Goal: Information Seeking & Learning: Learn about a topic

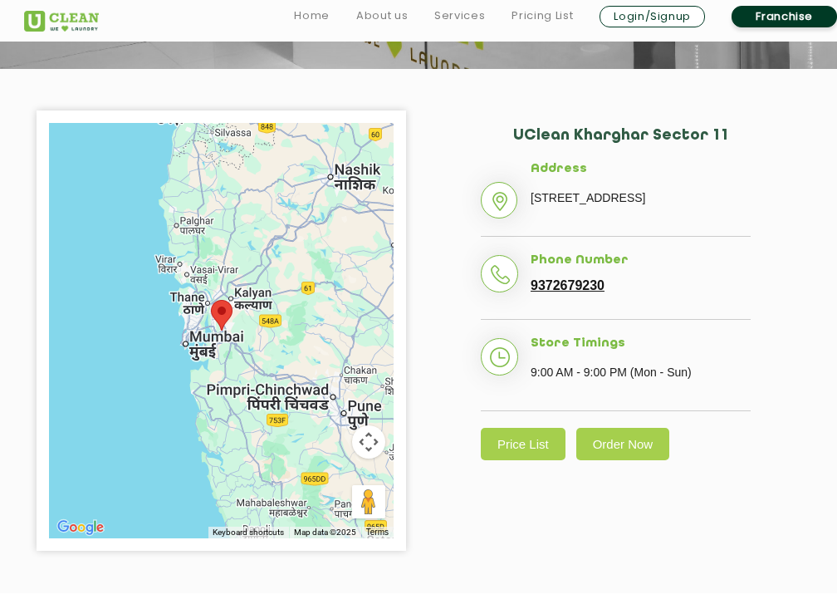
scroll to position [245, 0]
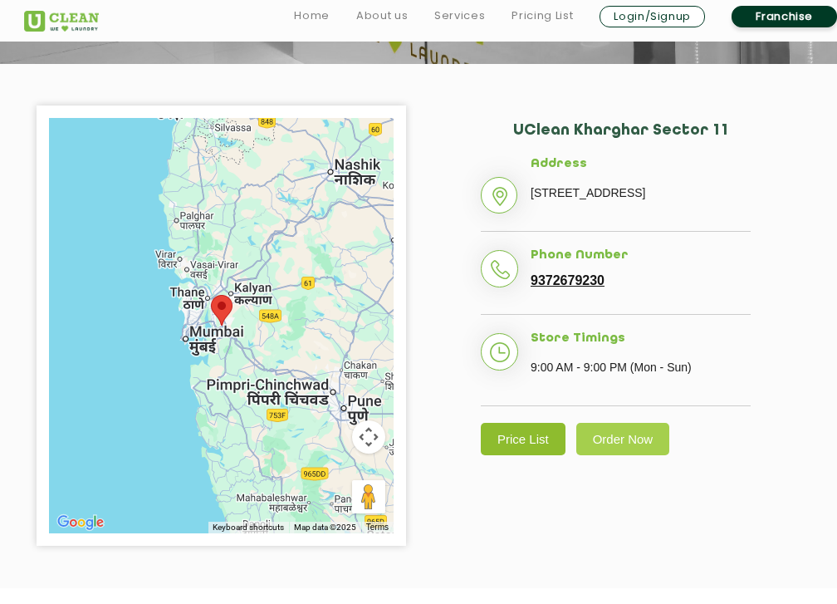
click at [533, 455] on link "Price List" at bounding box center [523, 439] width 85 height 32
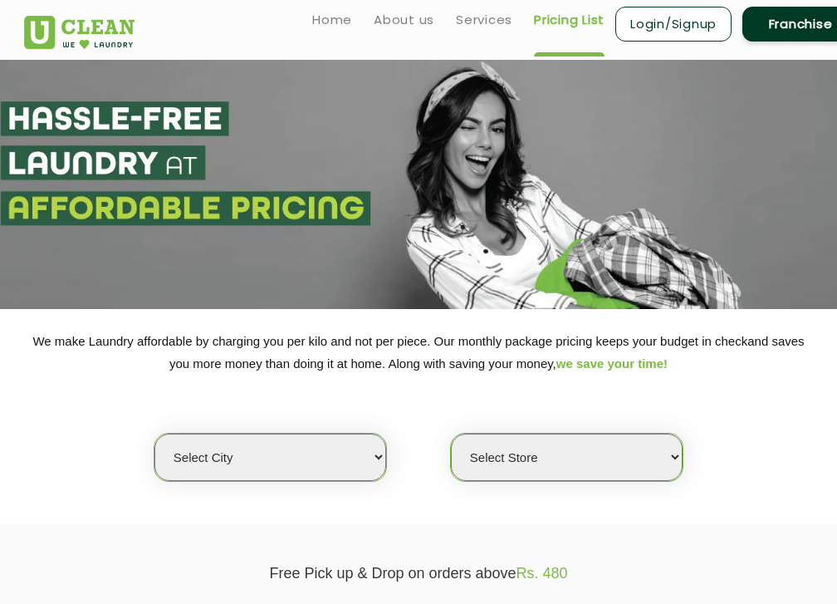
click at [308, 463] on select "Select city [GEOGRAPHIC_DATA] [GEOGRAPHIC_DATA] [GEOGRAPHIC_DATA] [GEOGRAPHIC_D…" at bounding box center [270, 456] width 232 height 47
select select "50"
click at [154, 433] on select "Select city [GEOGRAPHIC_DATA] [GEOGRAPHIC_DATA] [GEOGRAPHIC_DATA] [GEOGRAPHIC_D…" at bounding box center [270, 456] width 232 height 47
click at [570, 467] on select "Select Store" at bounding box center [567, 456] width 232 height 47
select select "106"
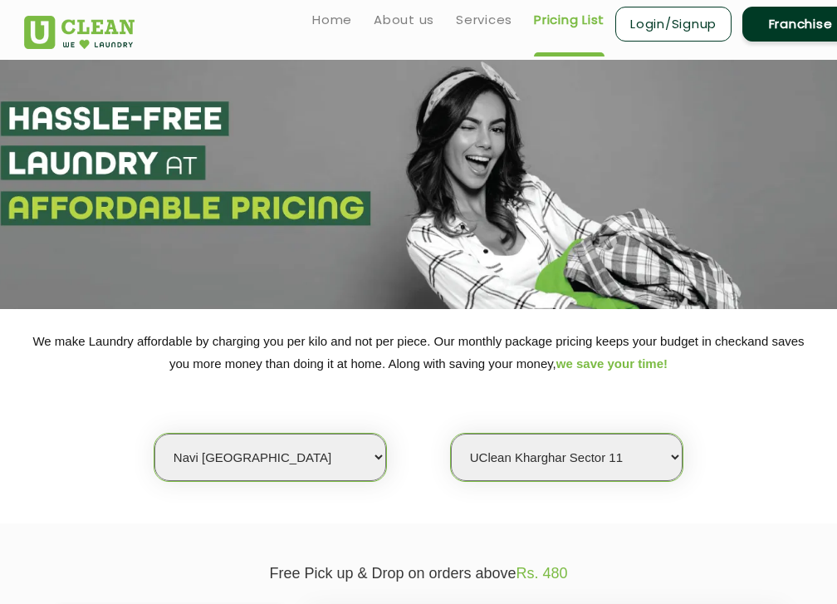
click at [451, 433] on select "Select Store [GEOGRAPHIC_DATA] Sector 8 UClean Sector 44 Seawoods [GEOGRAPHIC_D…" at bounding box center [567, 456] width 232 height 47
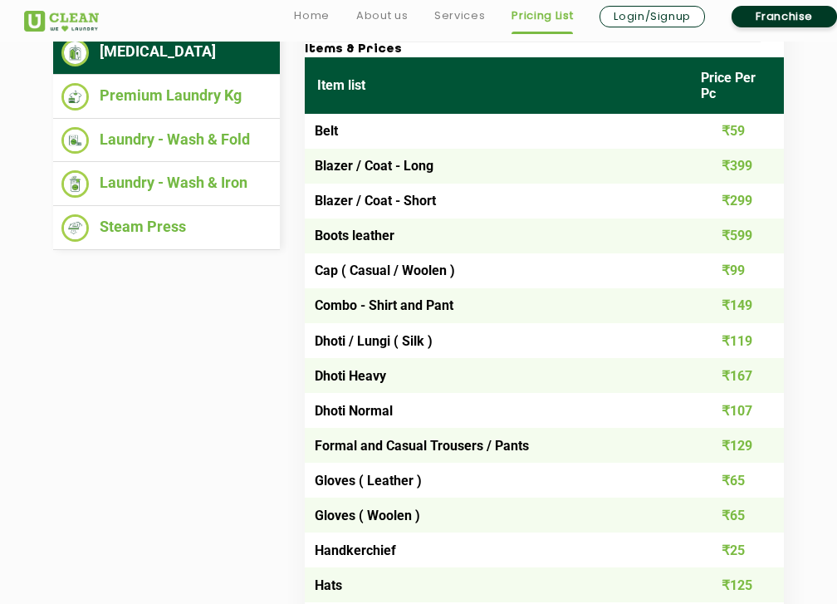
scroll to position [650, 0]
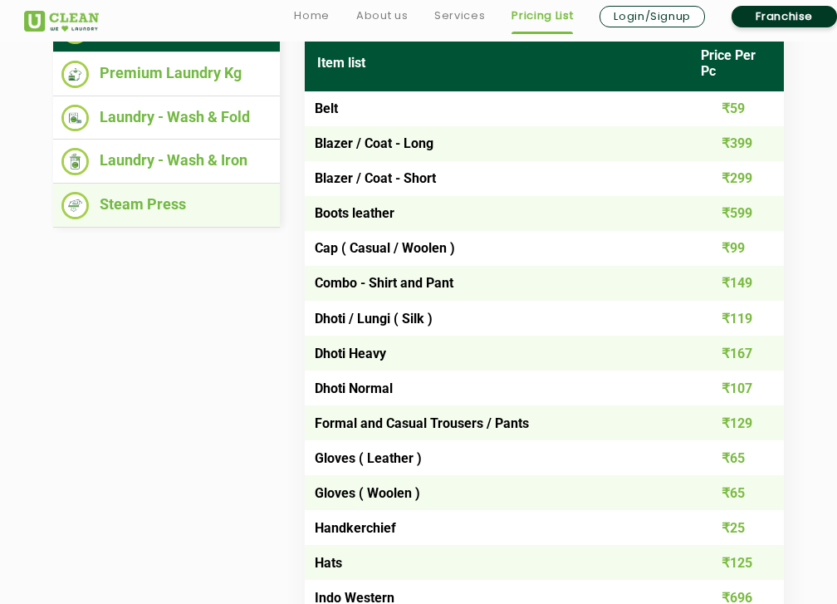
click at [164, 213] on li "Steam Press" at bounding box center [166, 205] width 210 height 27
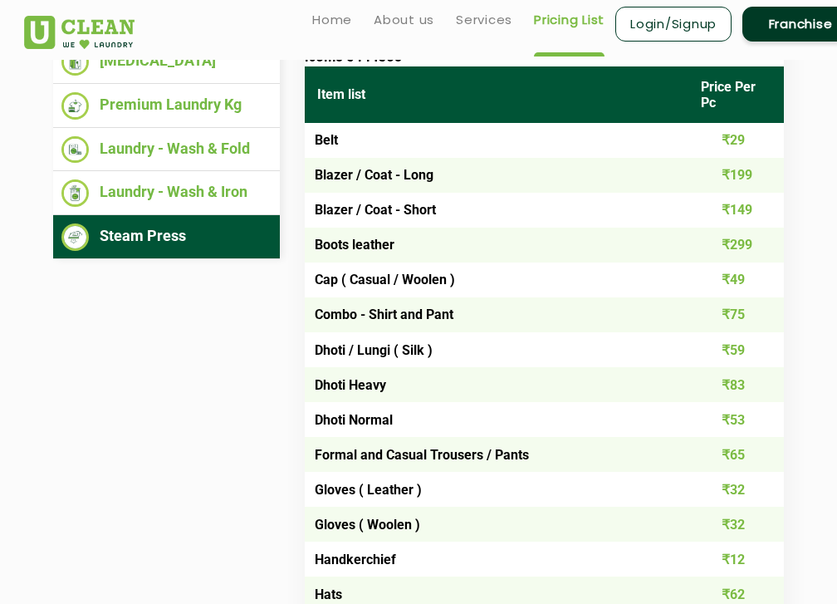
scroll to position [608, 0]
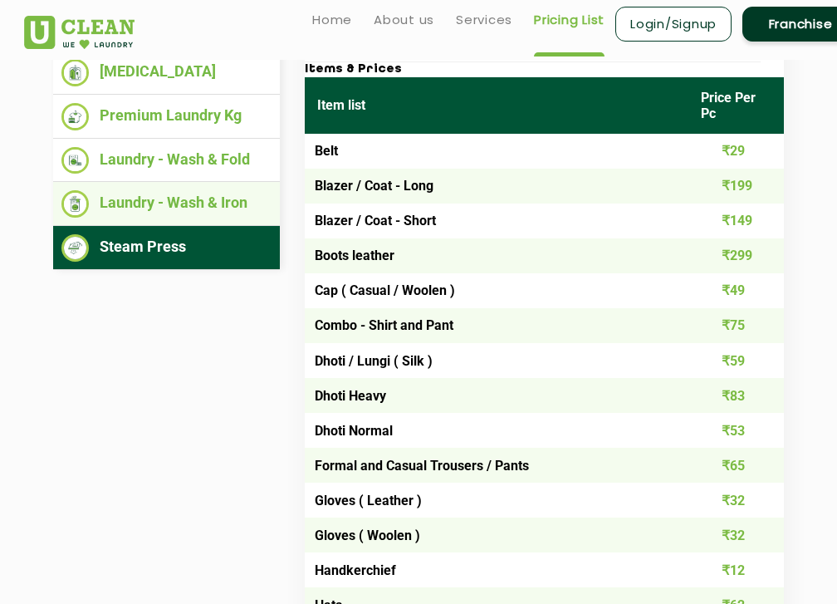
click at [208, 202] on li "Laundry - Wash & Iron" at bounding box center [166, 203] width 210 height 27
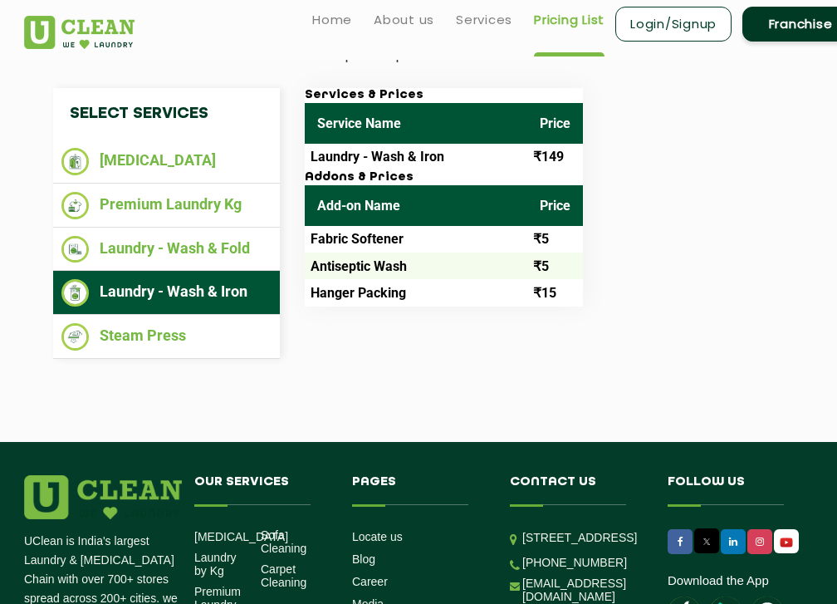
scroll to position [518, 0]
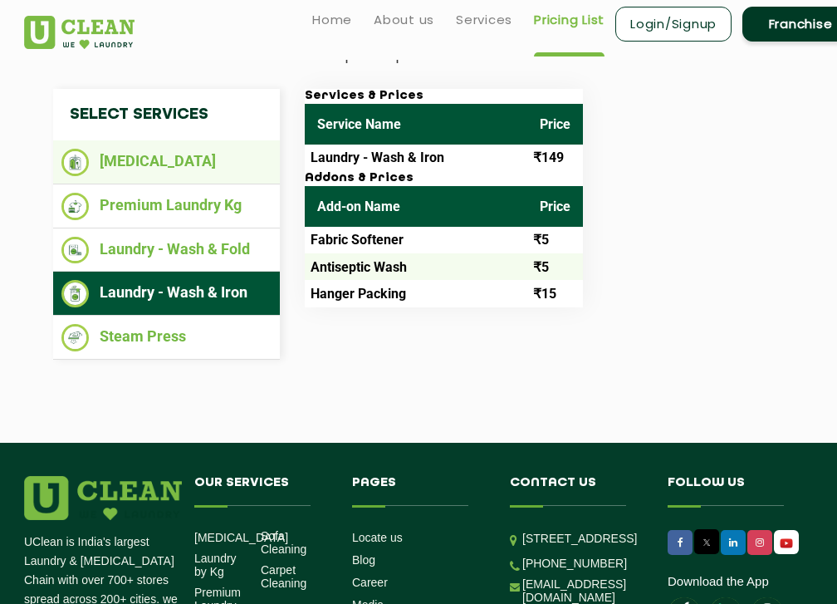
click at [154, 159] on li "[MEDICAL_DATA]" at bounding box center [166, 162] width 210 height 27
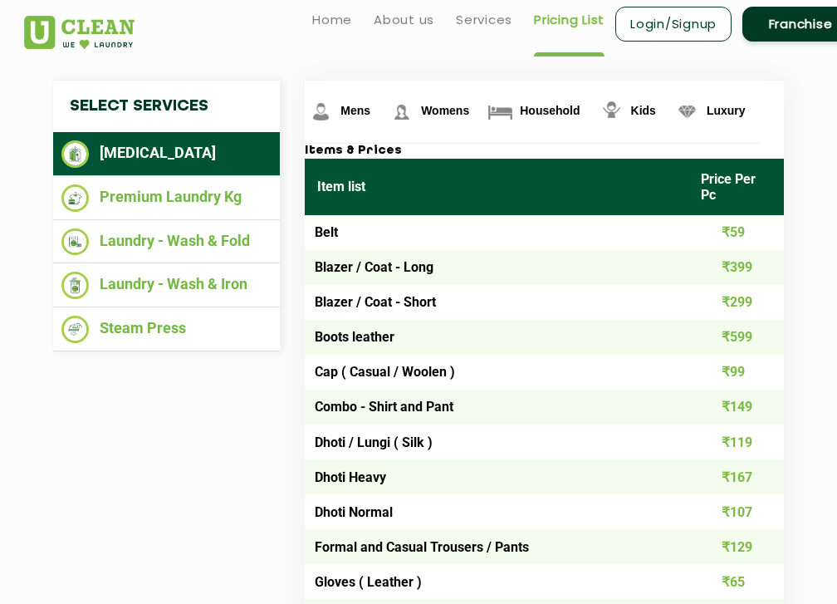
scroll to position [521, 0]
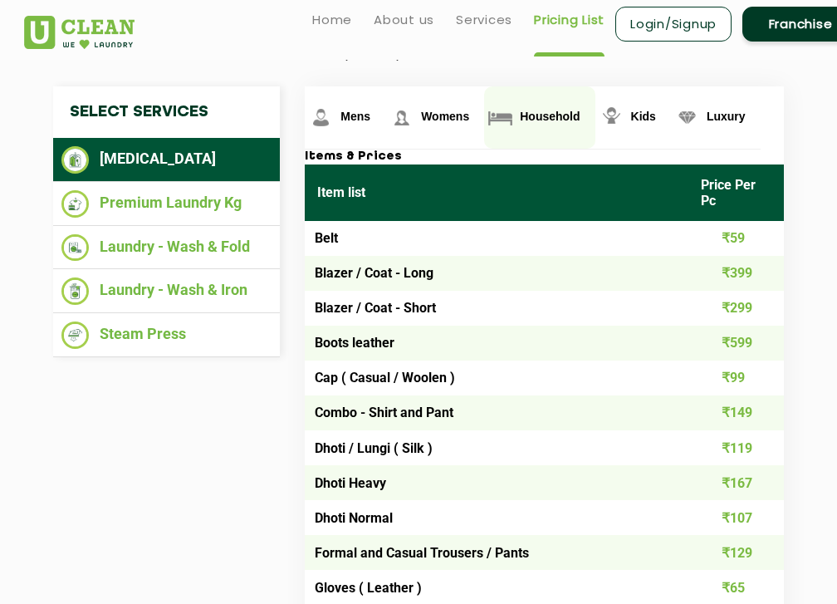
click at [552, 121] on span "Household" at bounding box center [550, 116] width 60 height 13
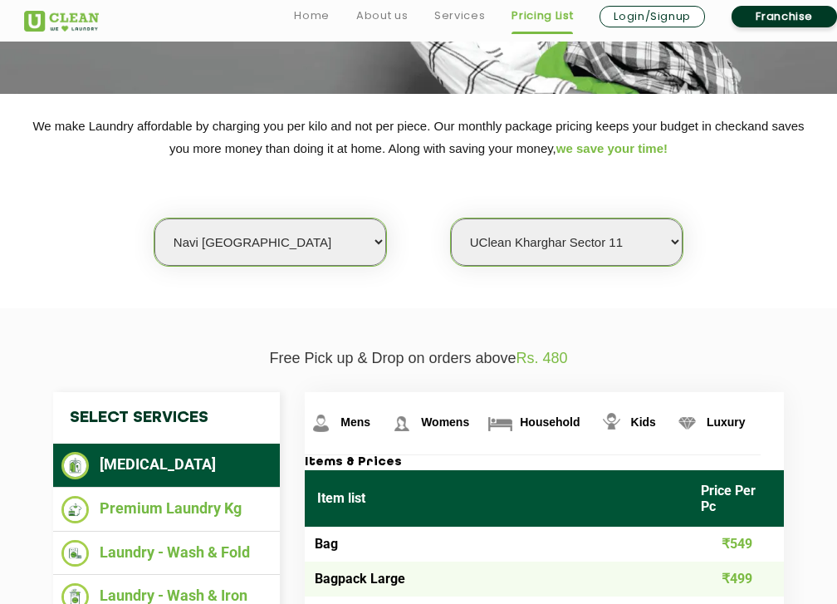
scroll to position [272, 0]
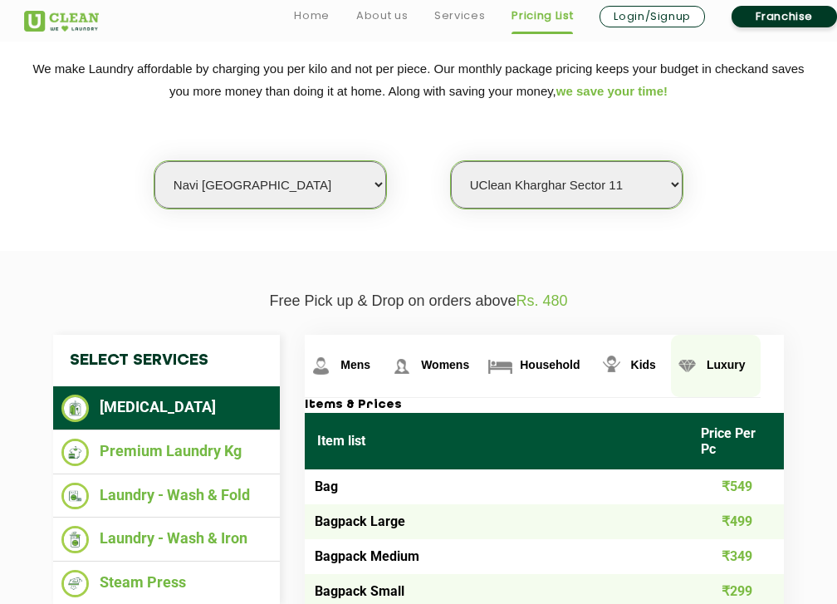
click at [717, 364] on span "Luxury" at bounding box center [726, 364] width 39 height 13
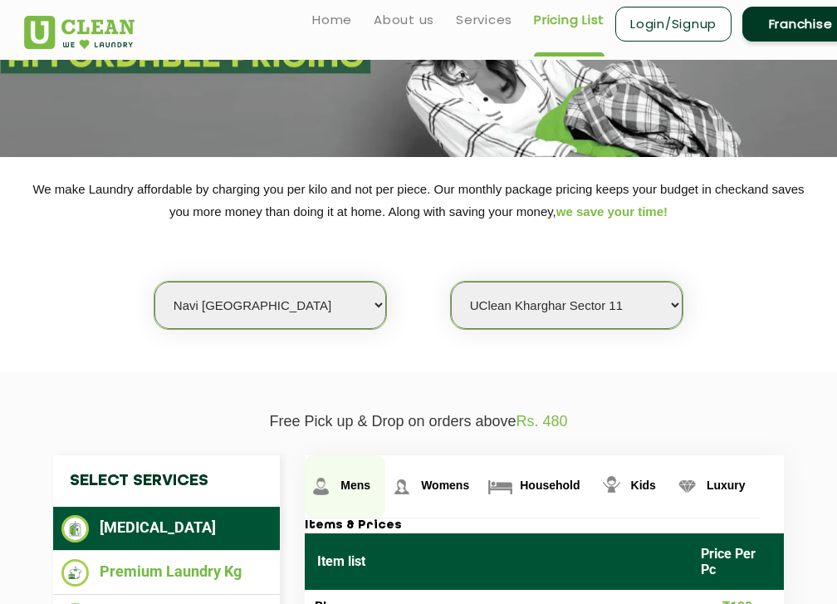
scroll to position [0, 0]
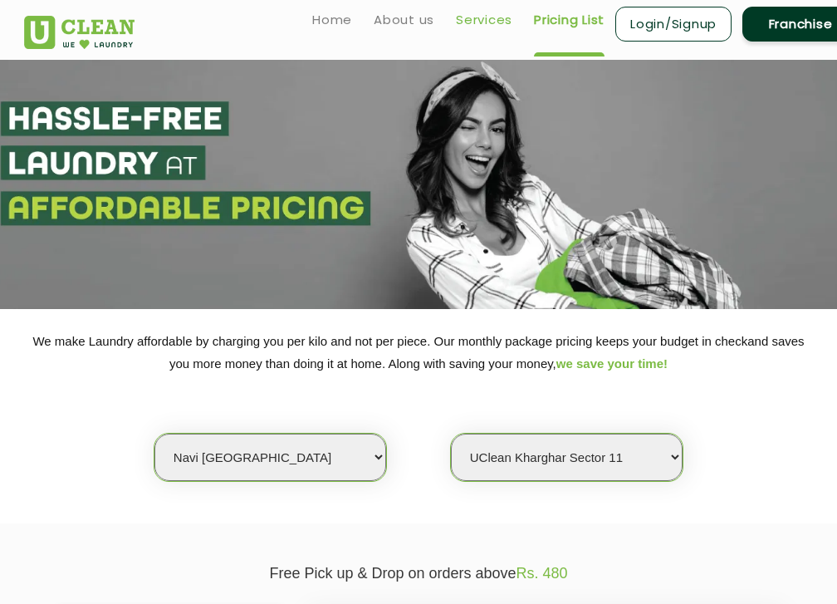
click at [488, 22] on link "Services" at bounding box center [484, 20] width 56 height 20
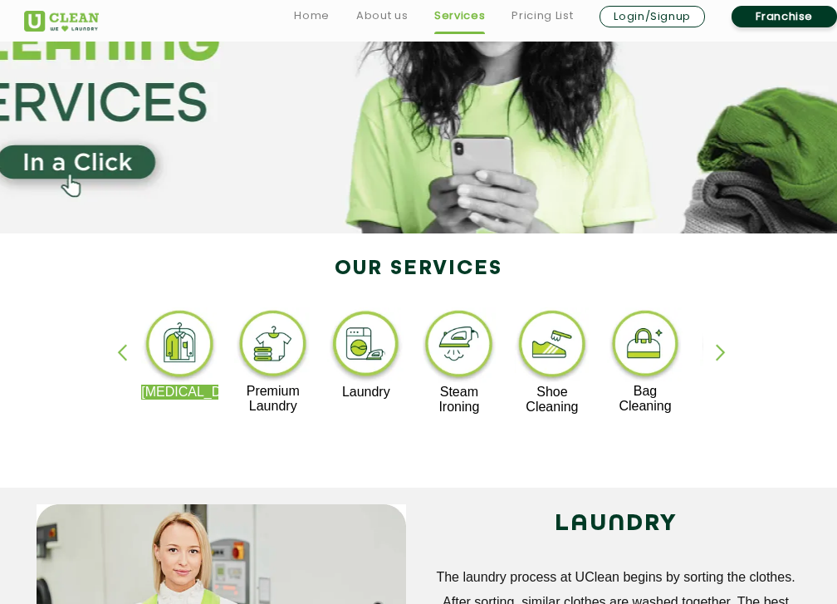
scroll to position [178, 0]
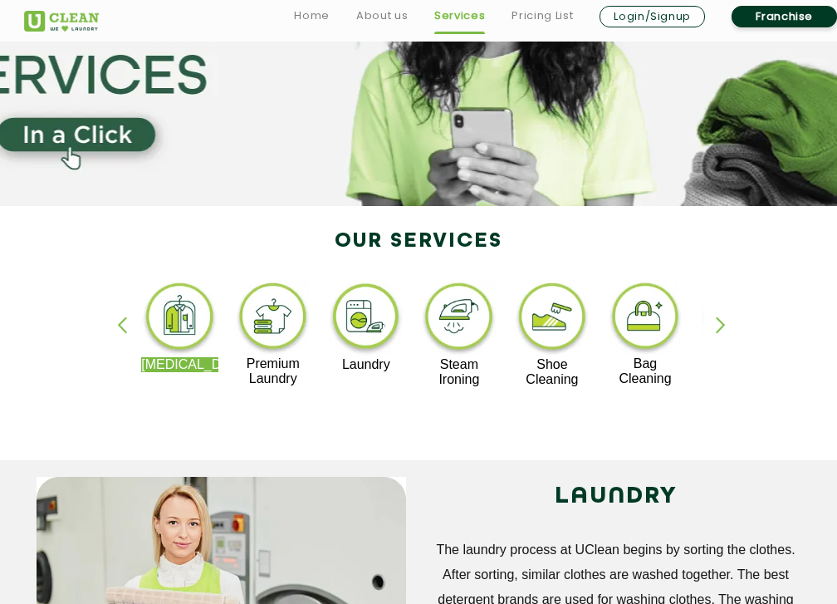
click at [541, 378] on p "Shoe Cleaning" at bounding box center [552, 372] width 77 height 30
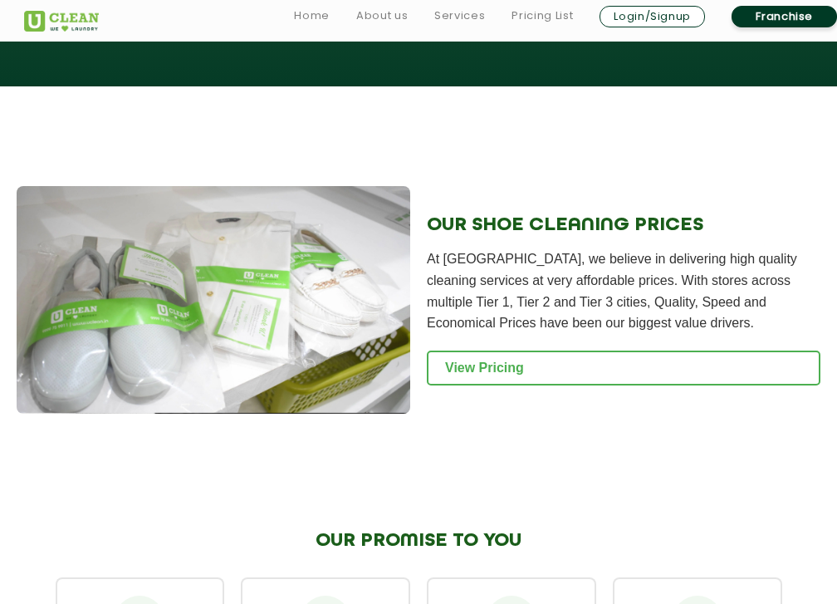
scroll to position [1697, 0]
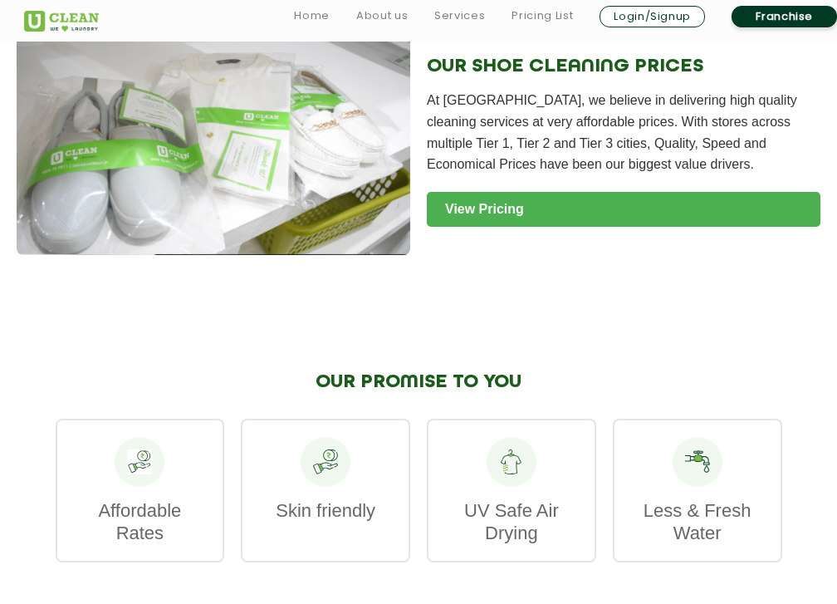
click at [481, 199] on link "View Pricing" at bounding box center [624, 209] width 394 height 35
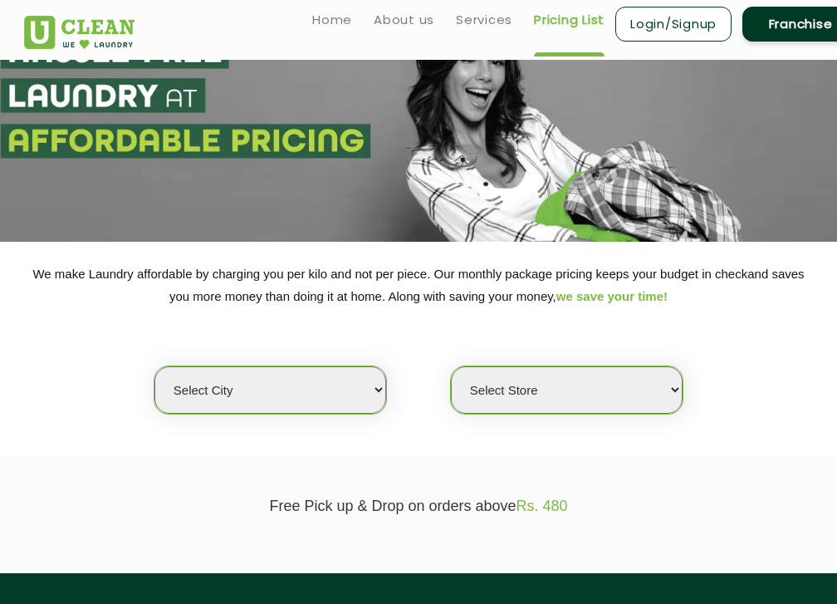
scroll to position [186, 0]
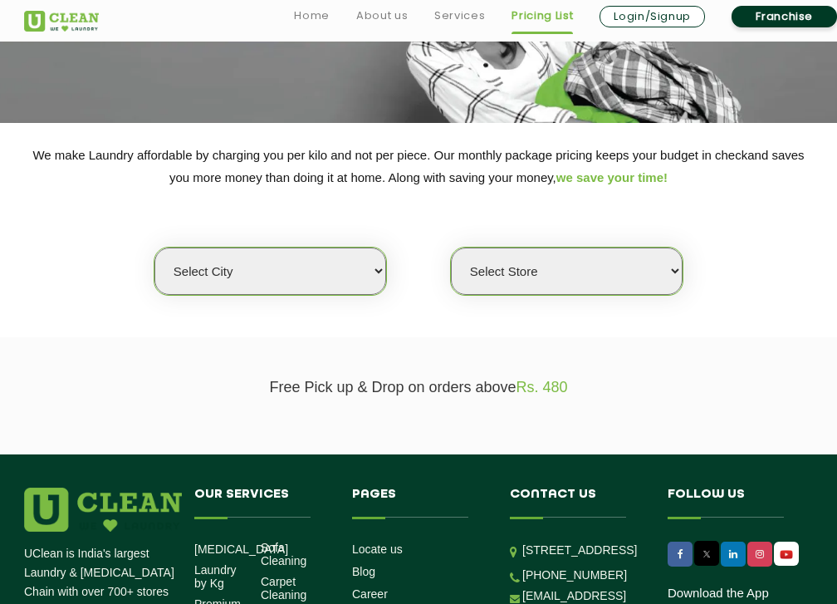
click at [335, 275] on select "Select city [GEOGRAPHIC_DATA] [GEOGRAPHIC_DATA] [GEOGRAPHIC_DATA] [GEOGRAPHIC_D…" at bounding box center [270, 270] width 232 height 47
select select "50"
click at [154, 247] on select "Select city [GEOGRAPHIC_DATA] [GEOGRAPHIC_DATA] [GEOGRAPHIC_DATA] [GEOGRAPHIC_D…" at bounding box center [270, 270] width 232 height 47
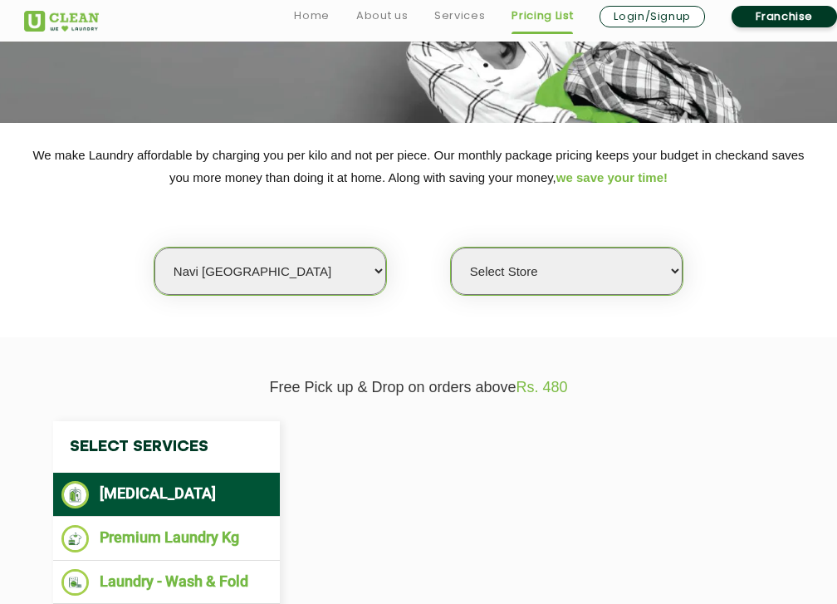
click at [608, 263] on select "Select Store" at bounding box center [567, 270] width 232 height 47
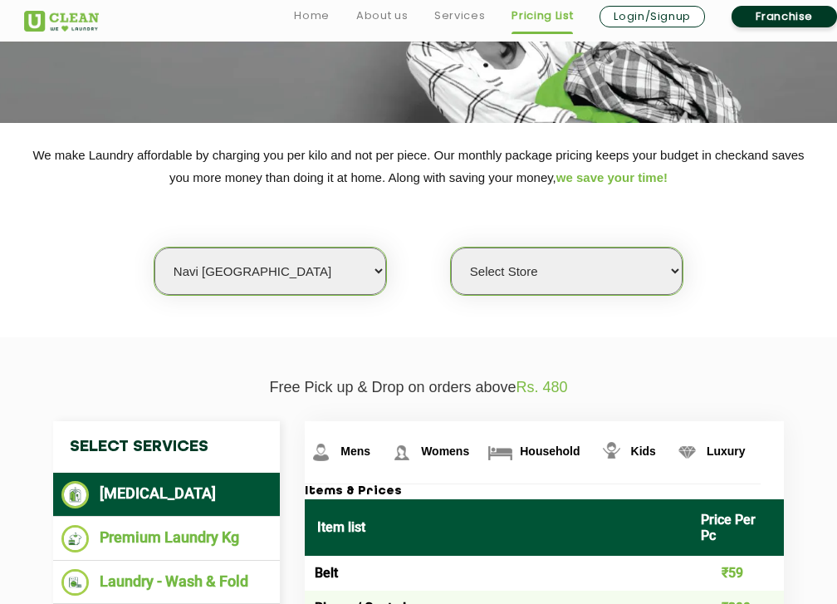
select select "106"
click at [451, 247] on select "Select Store [GEOGRAPHIC_DATA] Sector 8 UClean Sector 44 Seawoods [GEOGRAPHIC_D…" at bounding box center [567, 270] width 232 height 47
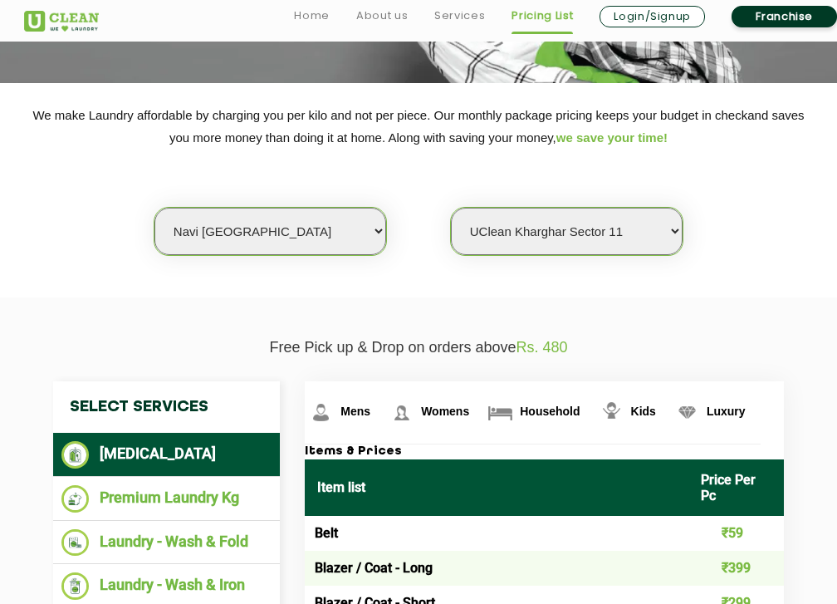
scroll to position [246, 0]
